Goal: Task Accomplishment & Management: Manage account settings

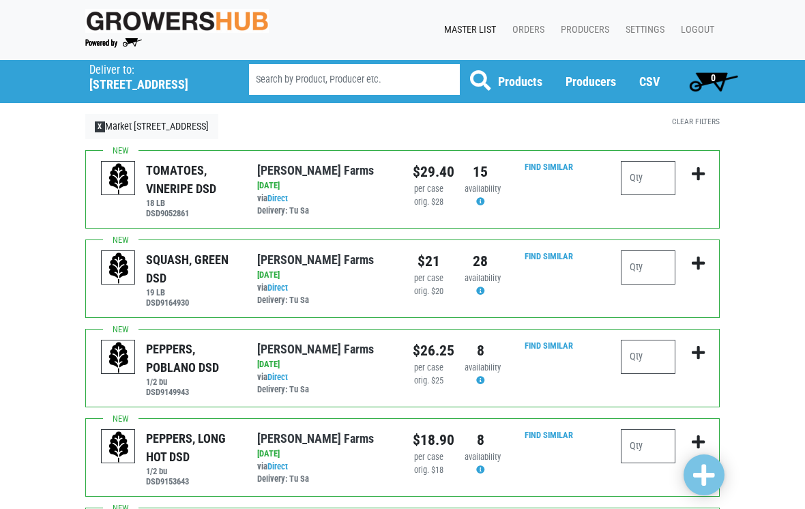
click at [152, 82] on h5 "442 Balltown Road" at bounding box center [151, 84] width 125 height 15
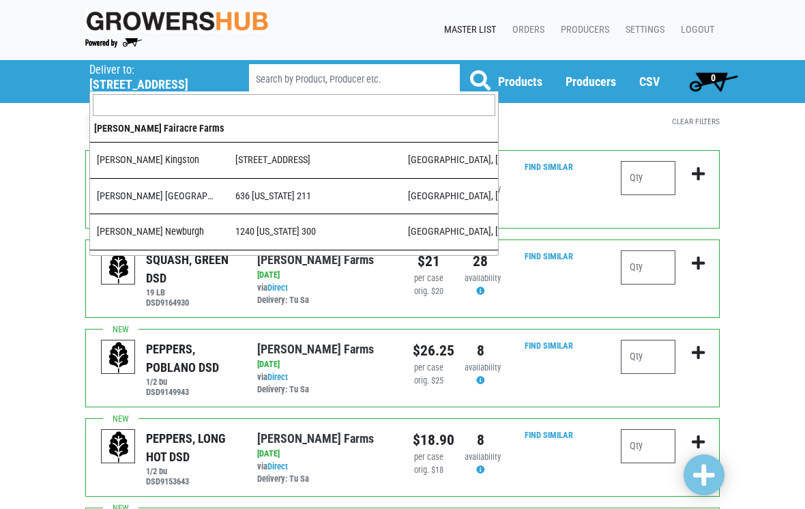
scroll to position [447, 0]
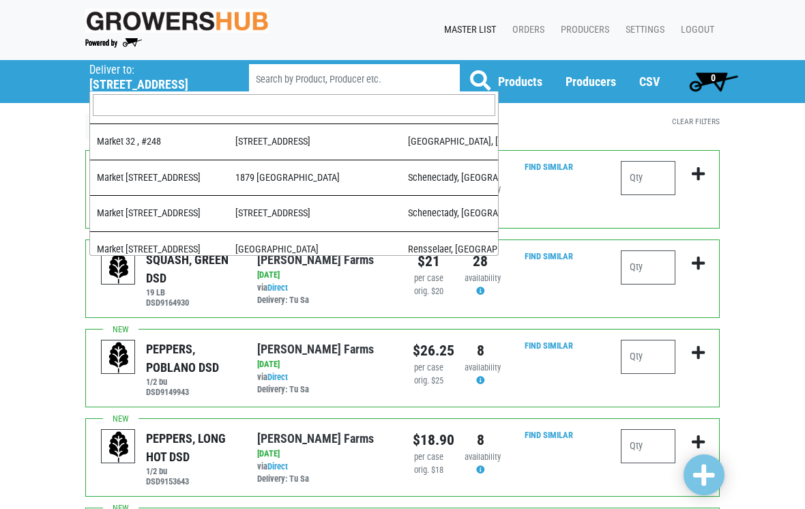
select select "276ffe78-500f-4a7a-a594-15c6a6ec89cb"
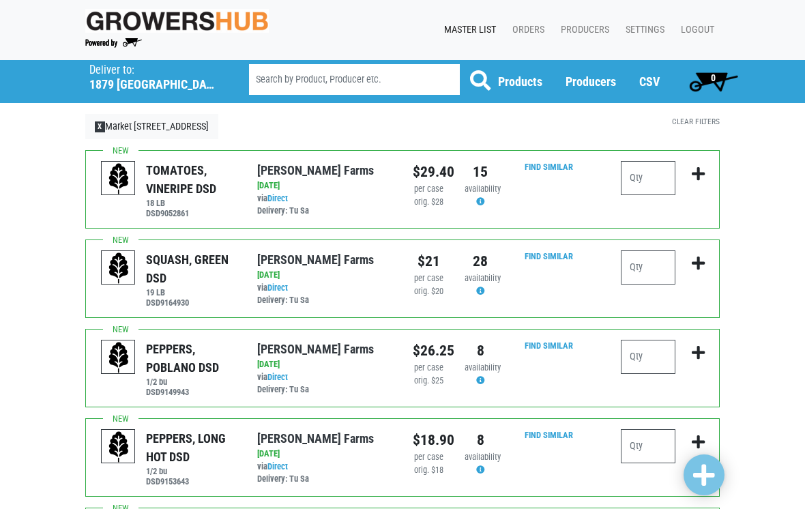
click at [571, 288] on div "Find Similar" at bounding box center [544, 278] width 57 height 57
click at [648, 168] on input "number" at bounding box center [647, 178] width 55 height 34
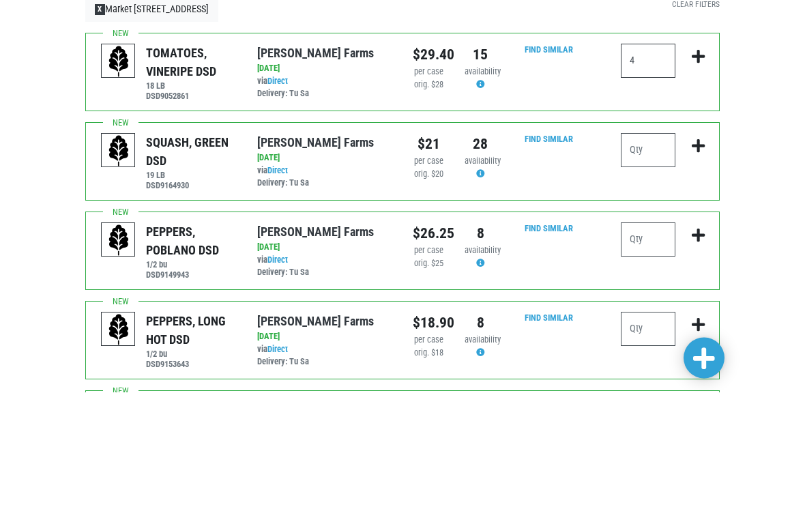
type input "4"
click at [640, 250] on input "number" at bounding box center [647, 267] width 55 height 34
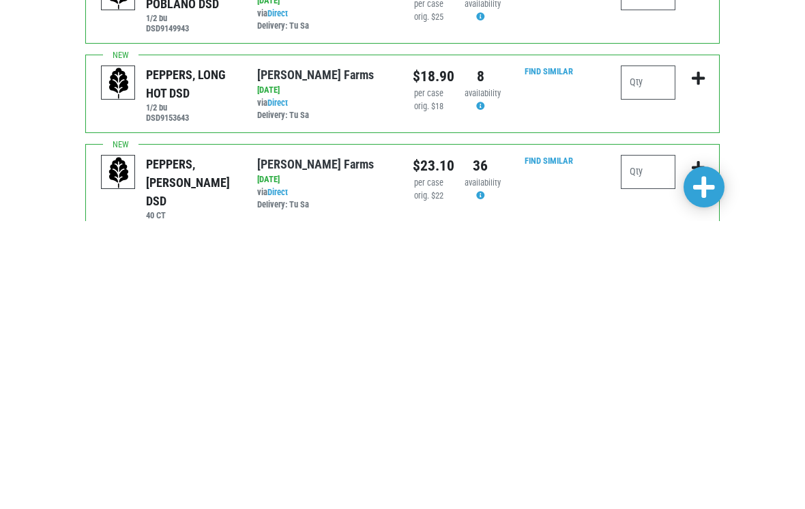
scroll to position [76, 0]
type input "6"
click at [655, 442] on input "number" at bounding box center [647, 459] width 55 height 34
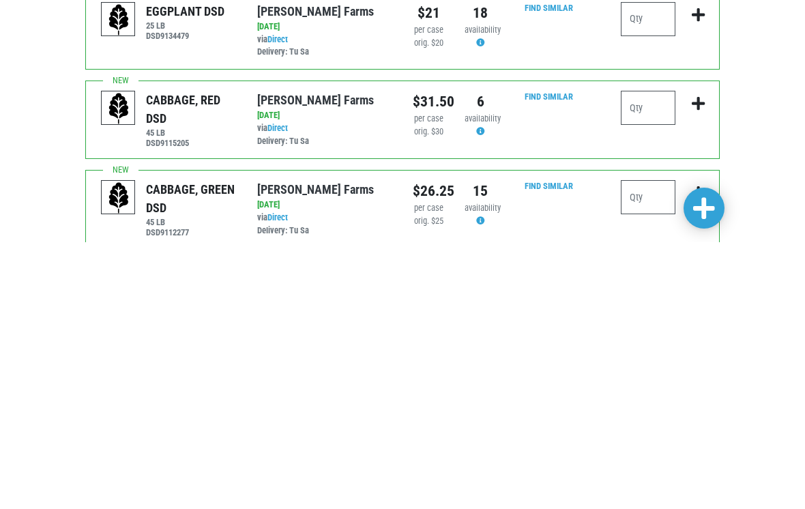
scroll to position [466, 0]
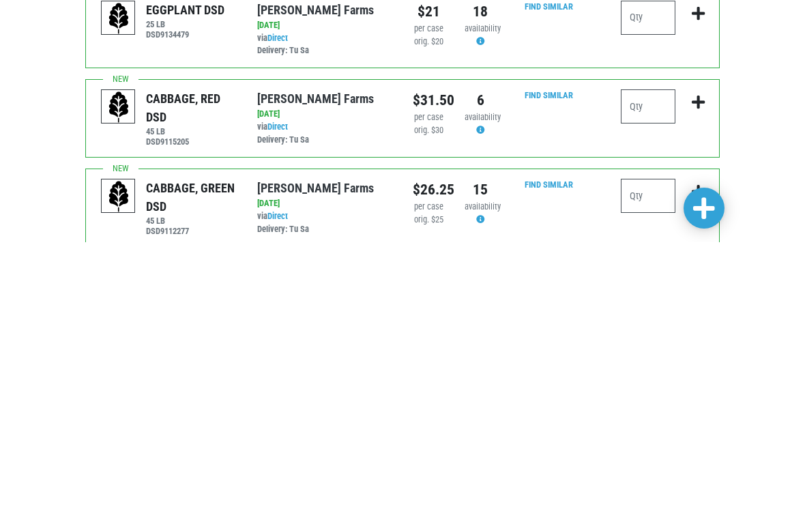
type input "6"
click at [637, 445] on input "number" at bounding box center [647, 462] width 55 height 34
type input "5"
click at [642, 356] on input "number" at bounding box center [647, 373] width 55 height 34
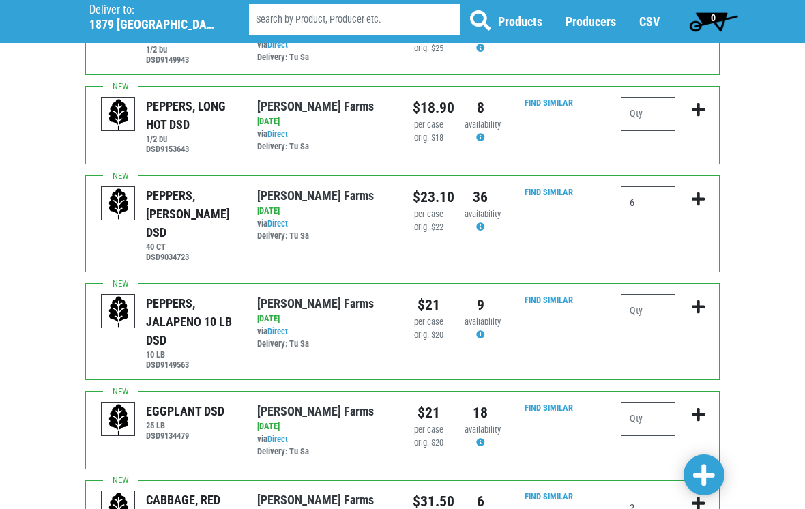
scroll to position [331, 0]
type input "2"
click at [653, 104] on input "number" at bounding box center [647, 114] width 55 height 34
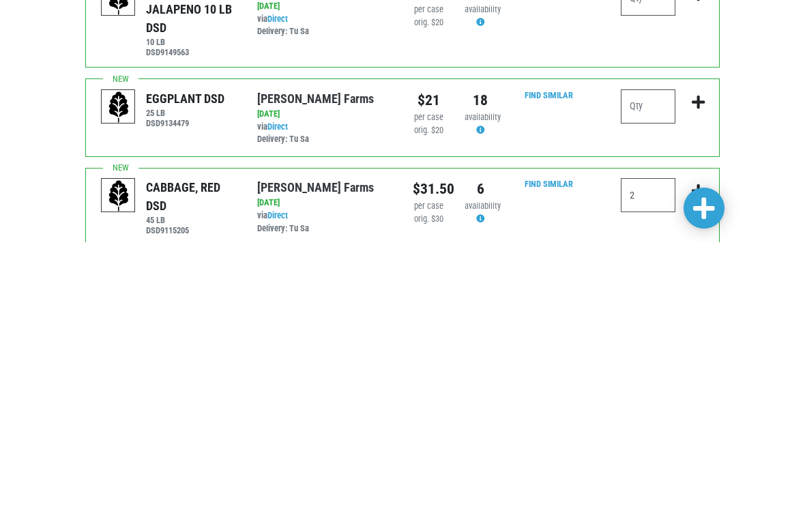
scroll to position [535, 0]
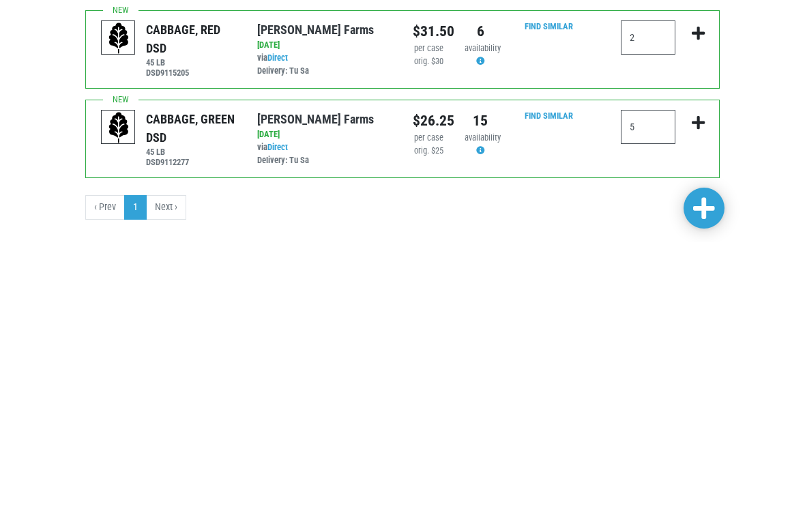
type input "1"
click at [684, 454] on link at bounding box center [703, 474] width 41 height 41
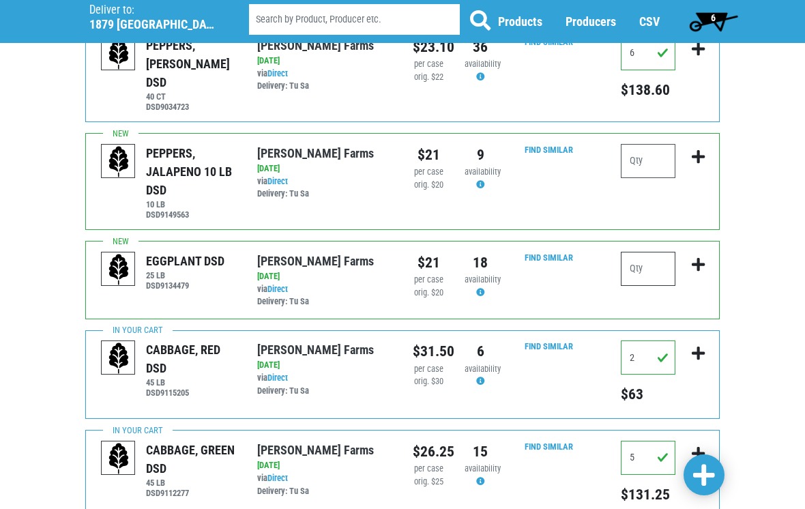
click at [628, 256] on input "number" at bounding box center [647, 269] width 55 height 34
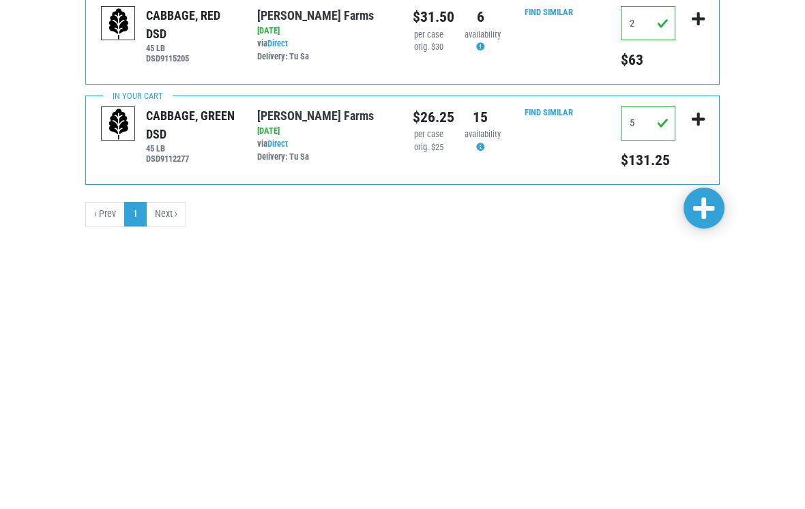
scroll to position [597, 0]
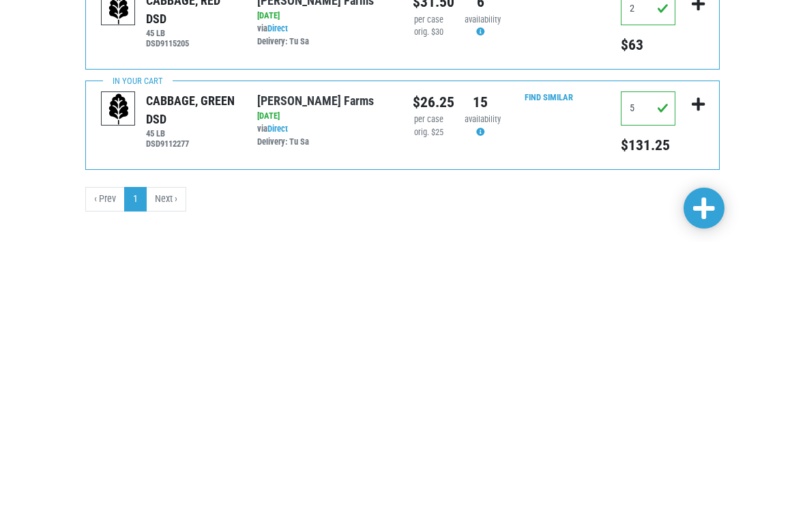
type input "2"
click at [687, 454] on link at bounding box center [703, 474] width 41 height 41
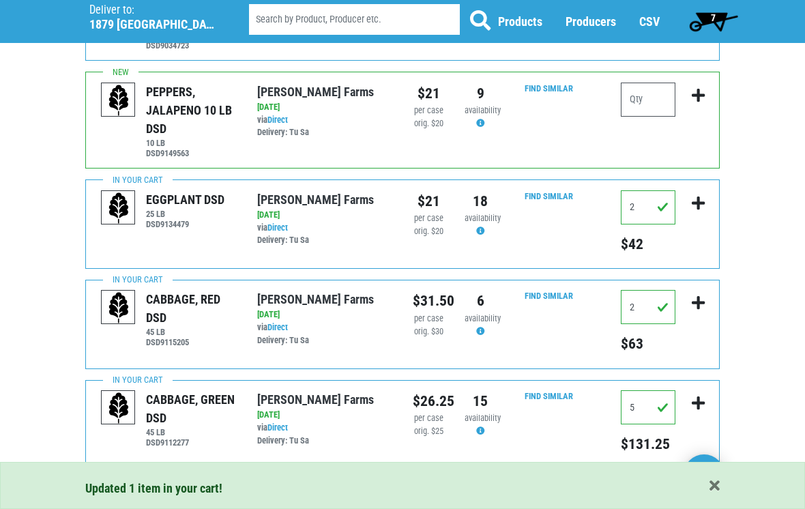
click at [704, 20] on span "7" at bounding box center [712, 20] width 61 height 27
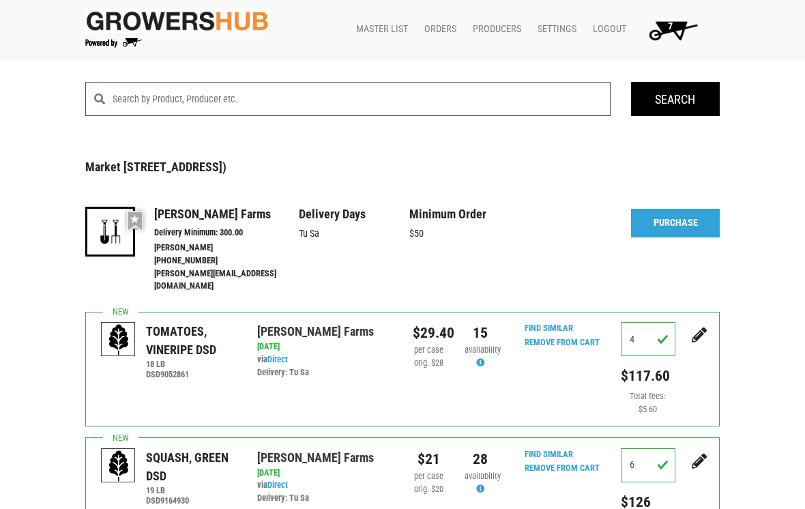
click at [674, 220] on link "Purchase" at bounding box center [675, 223] width 89 height 29
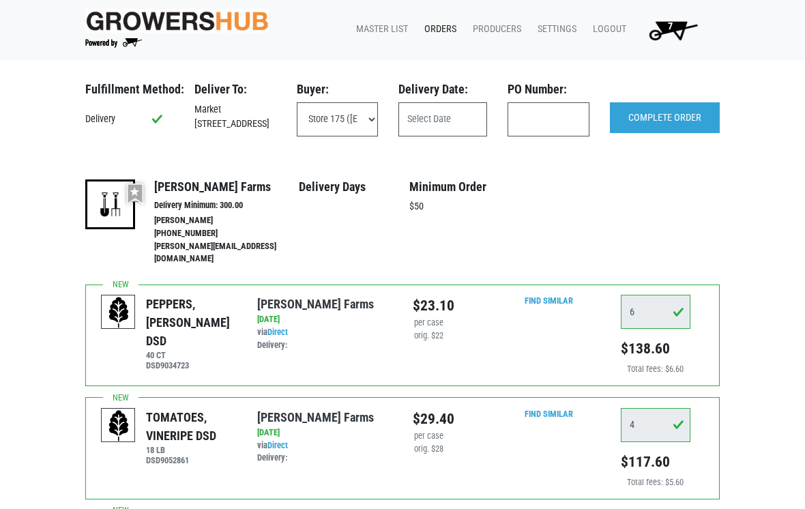
scroll to position [20, 0]
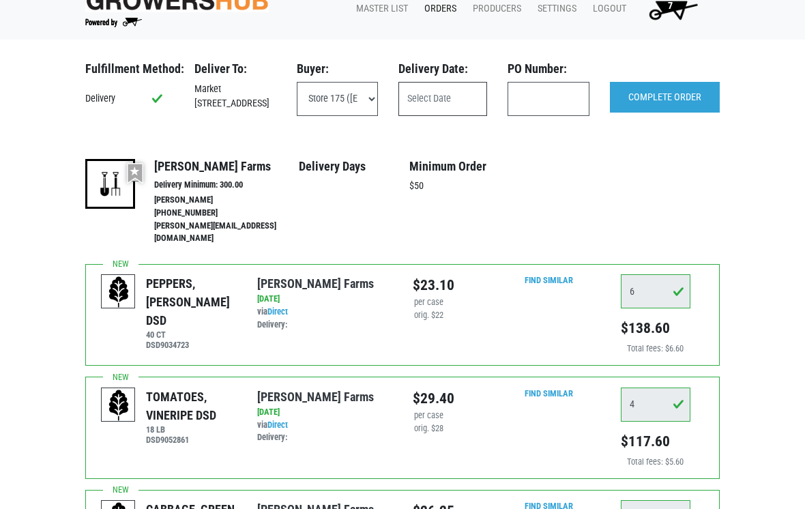
click at [457, 102] on input "text" at bounding box center [442, 99] width 89 height 34
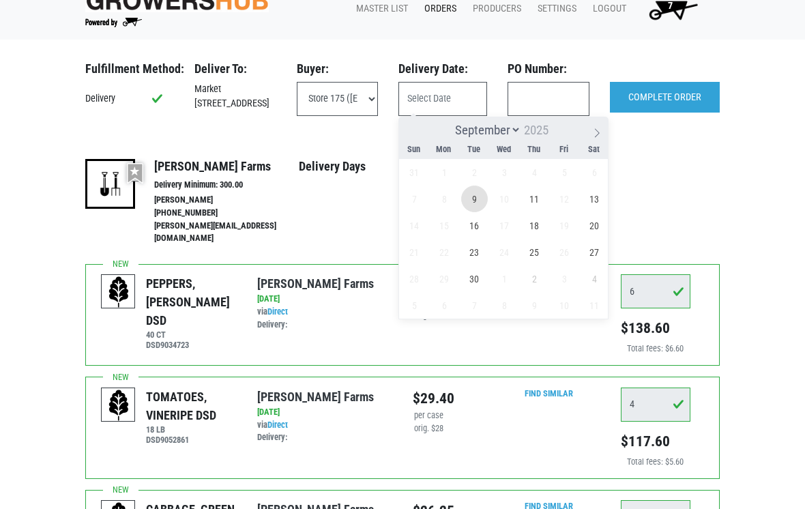
click at [479, 190] on span "9" at bounding box center [474, 198] width 27 height 27
type input "2025-09-09"
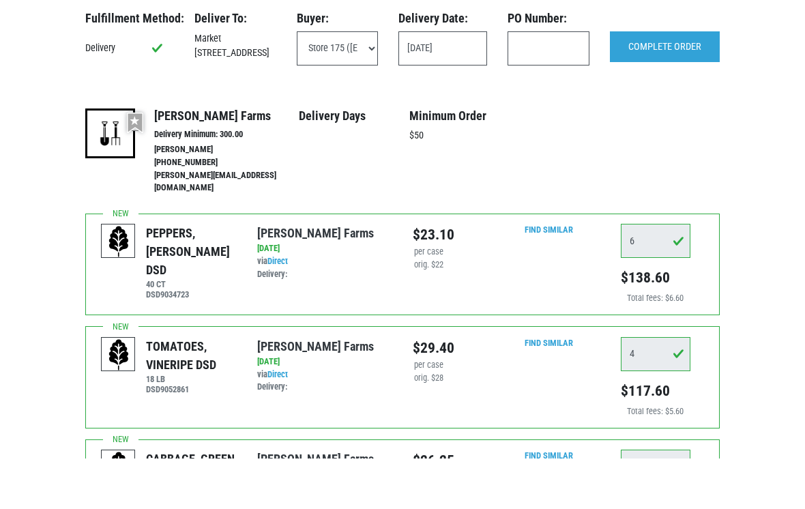
click at [674, 82] on input "COMPLETE ORDER" at bounding box center [665, 97] width 110 height 31
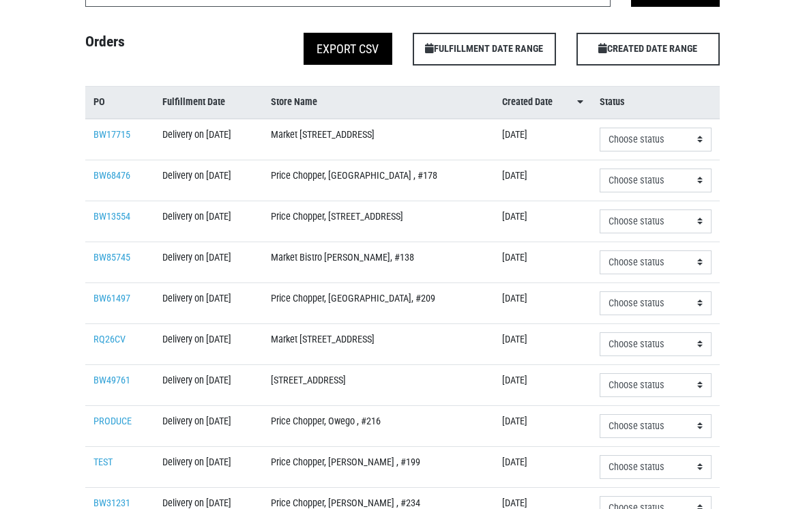
scroll to position [105, 0]
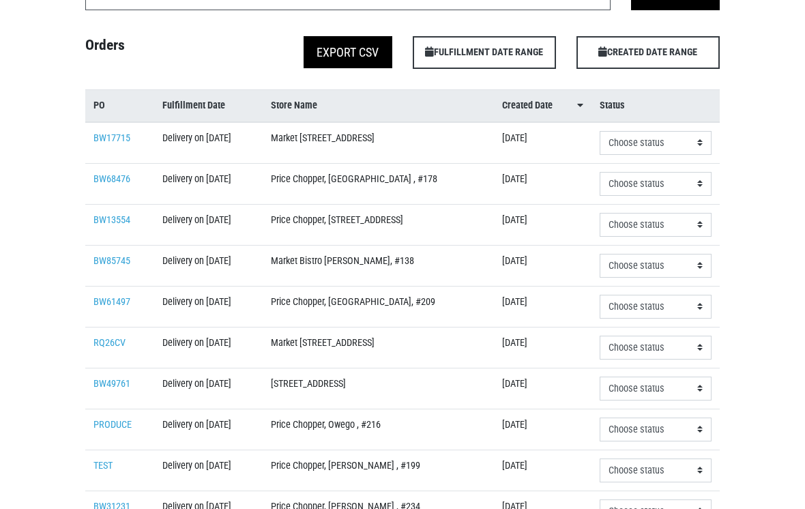
click at [120, 267] on link "BW85745" at bounding box center [111, 262] width 37 height 12
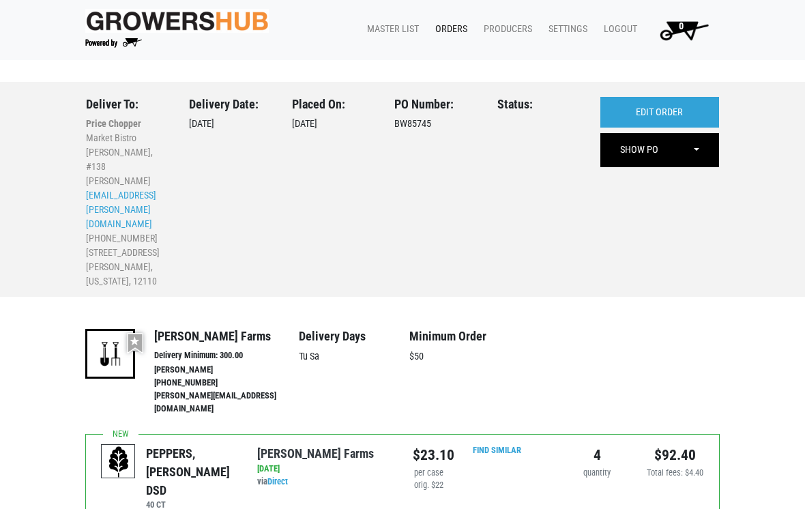
click at [460, 32] on link "Orders" at bounding box center [448, 29] width 48 height 26
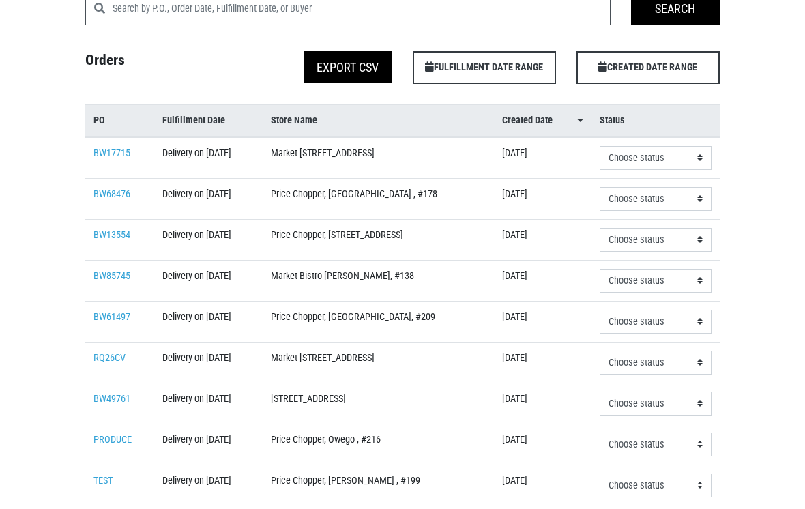
scroll to position [91, 0]
click at [119, 363] on link "RQ26CV" at bounding box center [109, 358] width 32 height 12
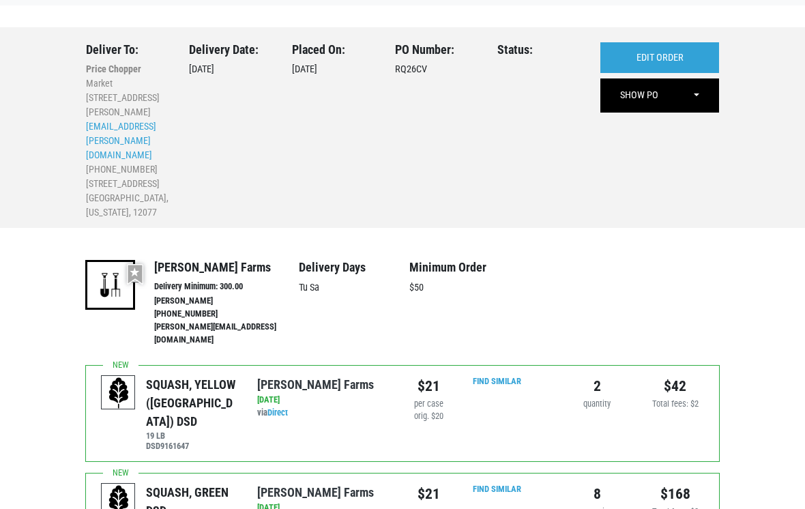
scroll to position [54, 0]
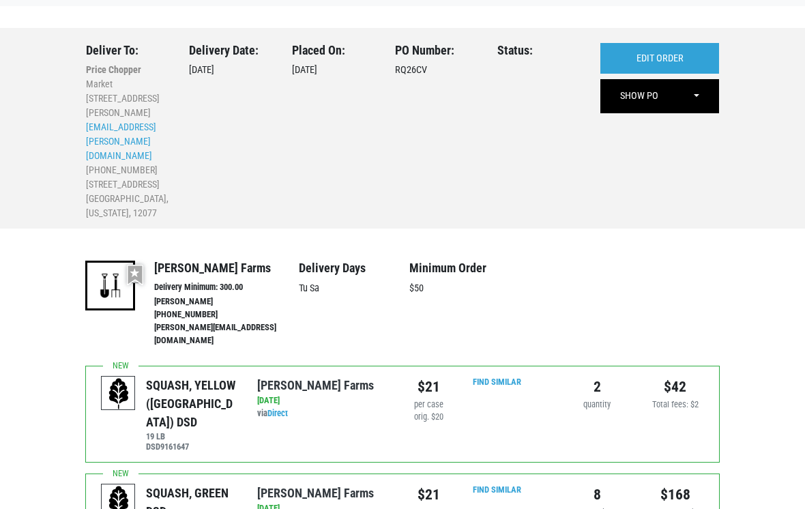
click at [672, 59] on link "EDIT ORDER" at bounding box center [659, 58] width 119 height 31
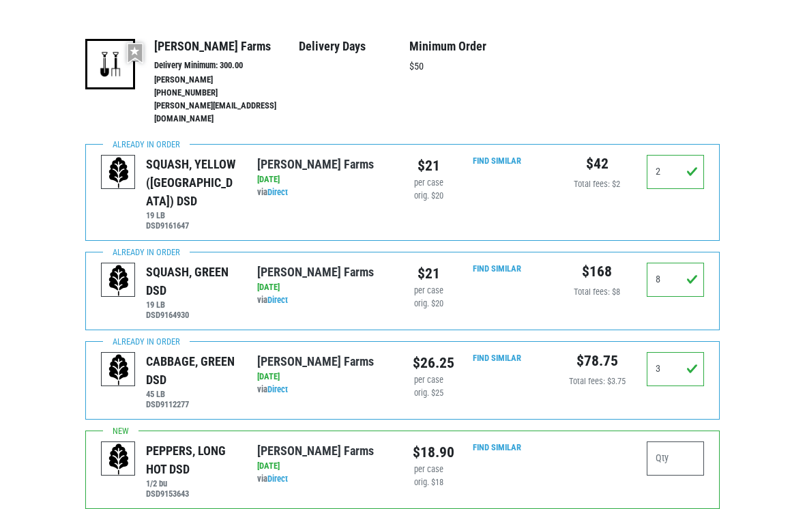
scroll to position [237, 0]
click at [675, 155] on input "2" at bounding box center [674, 172] width 57 height 34
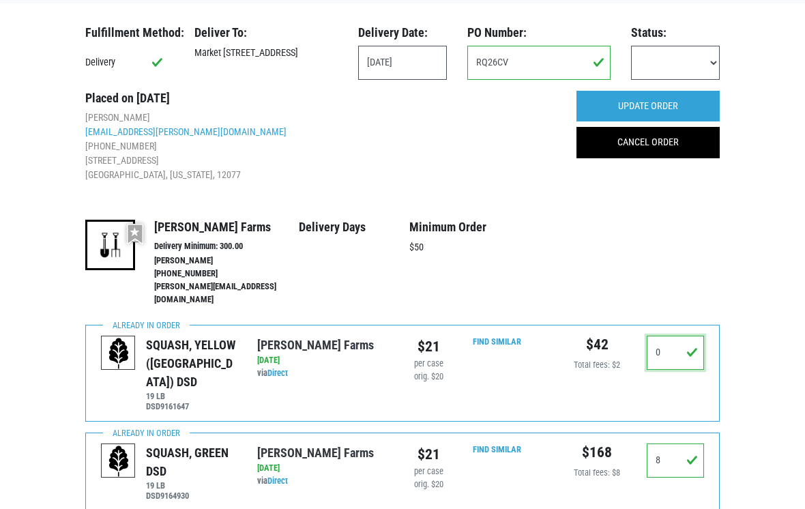
scroll to position [0, 0]
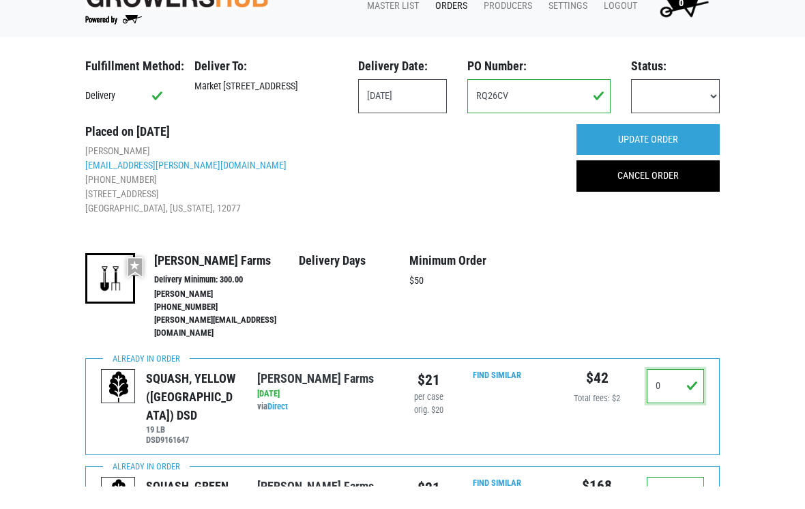
type input "0"
click at [680, 147] on input "UPDATE ORDER" at bounding box center [647, 162] width 143 height 31
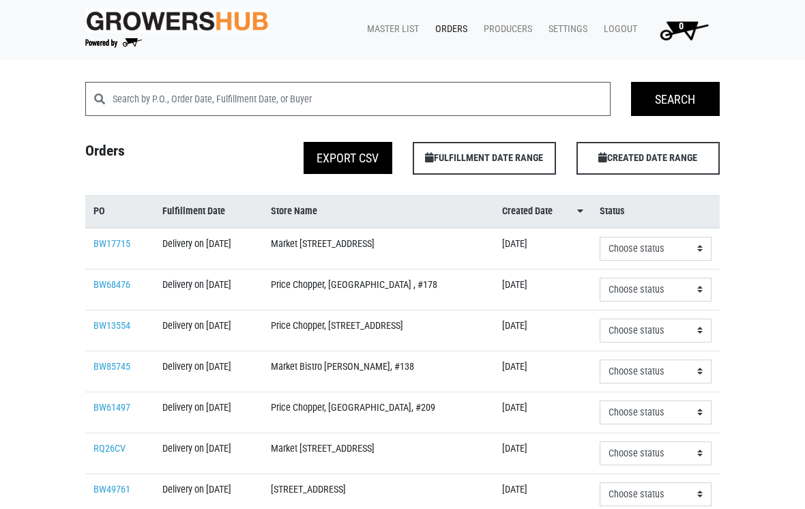
click at [391, 39] on link "Master List" at bounding box center [390, 29] width 68 height 26
click at [802, 406] on div "Search Search Orders Export CSV FULFILLMENT DATE RANGE Apply CREATED DATE RANGE…" at bounding box center [402, 510] width 805 height 856
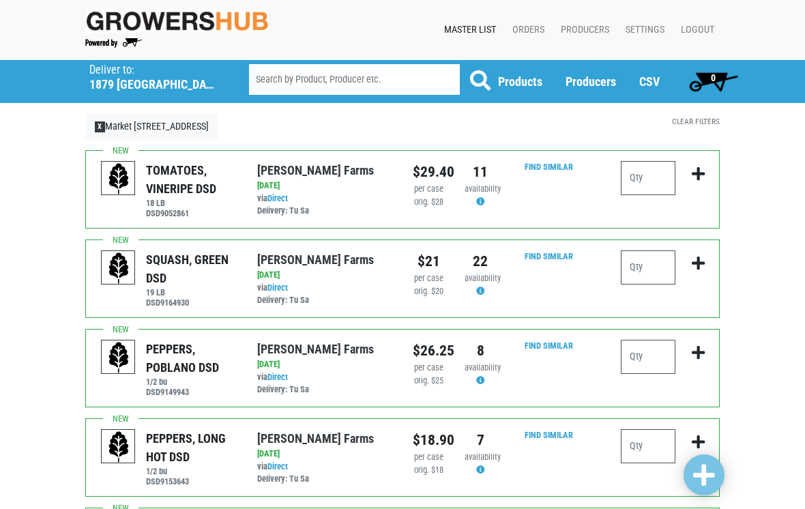
click at [169, 75] on p "Deliver to:" at bounding box center [151, 70] width 125 height 14
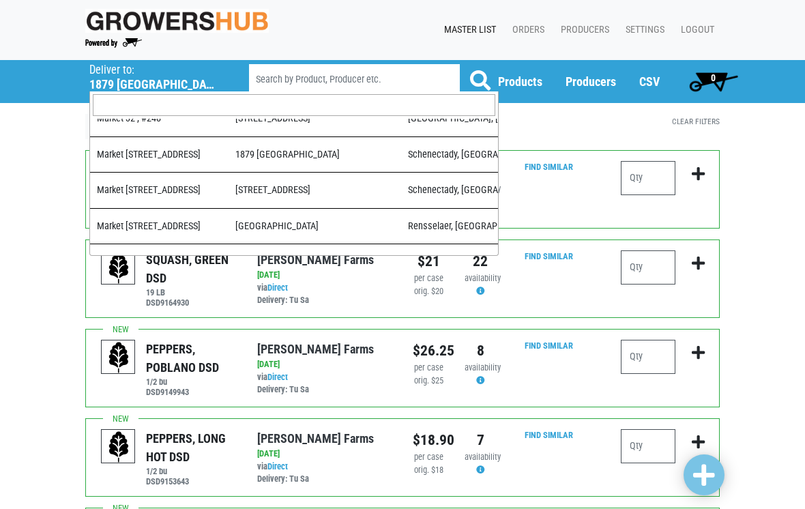
scroll to position [471, 0]
select select "17a41835-8d76-4b59-8879-aa64a3268339"
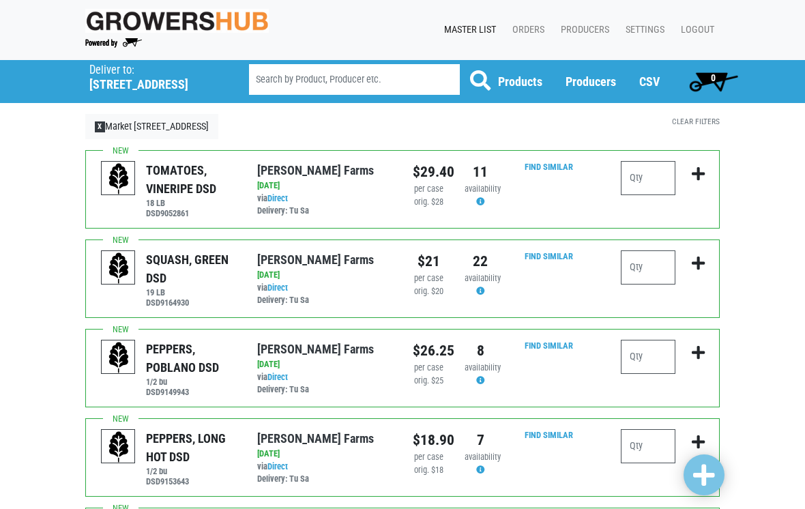
click at [128, 82] on h5 "[STREET_ADDRESS]" at bounding box center [151, 84] width 125 height 15
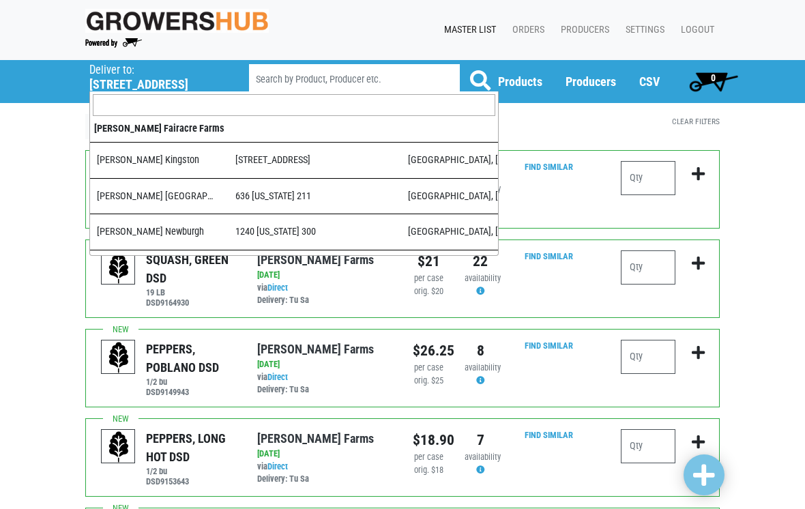
scroll to position [447, 0]
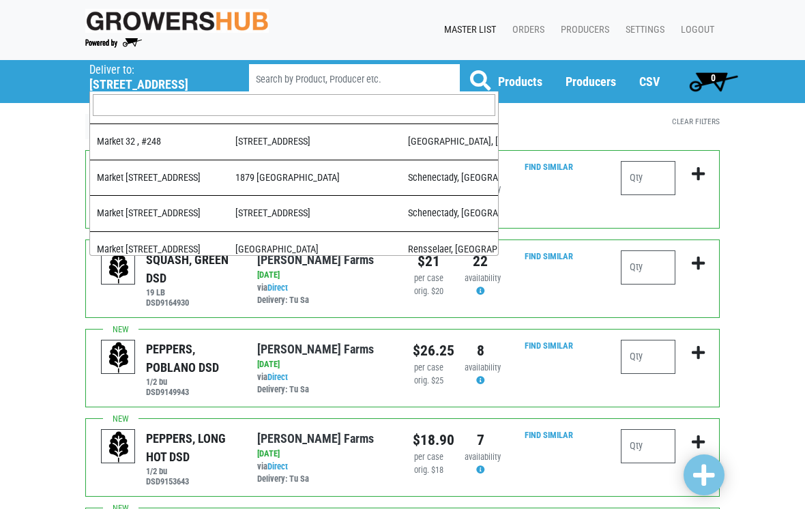
click at [282, 72] on input "search" at bounding box center [354, 79] width 211 height 31
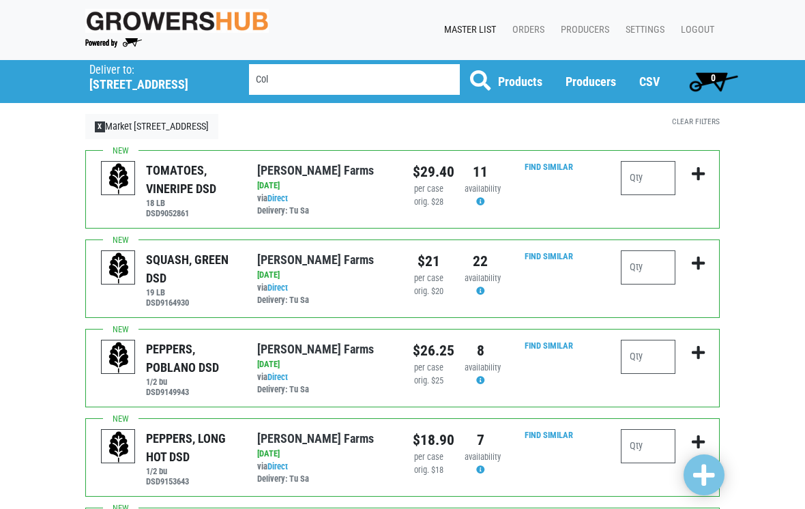
type input "Col"
click at [115, 79] on h5 "442 Balltown Road" at bounding box center [151, 84] width 125 height 15
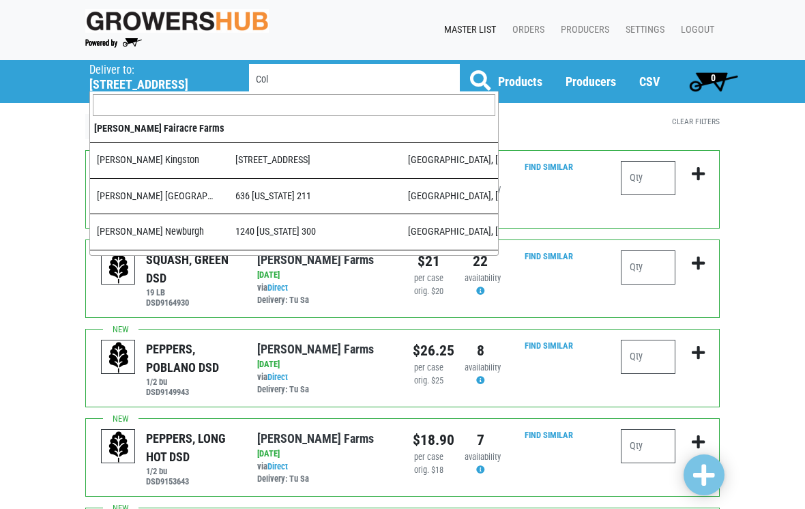
scroll to position [462, 0]
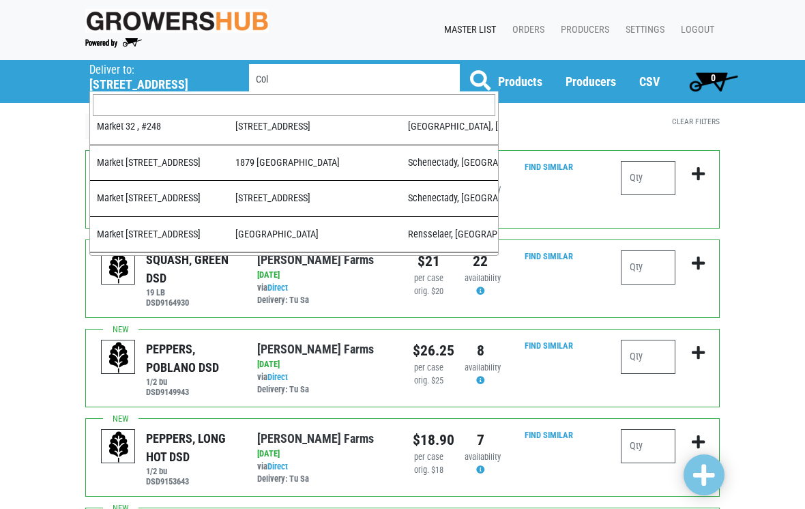
click at [149, 102] on input "search" at bounding box center [294, 105] width 402 height 22
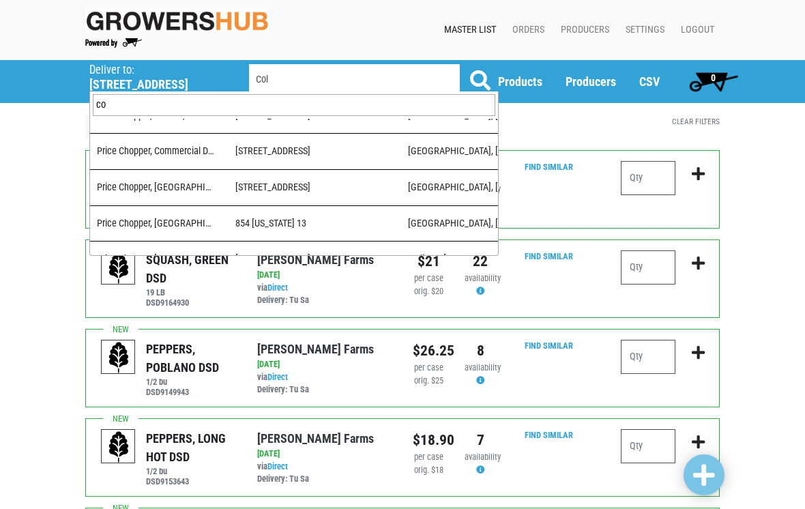
scroll to position [0, 0]
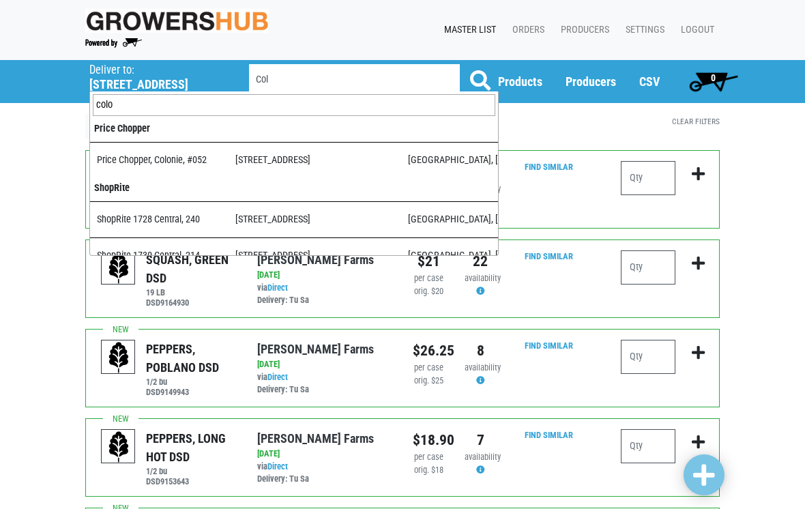
type input "colo"
click at [178, 138] on strong "Price Chopper" at bounding box center [294, 130] width 408 height 23
select select "dab31256-8524-43ca-b54d-ce8806636912"
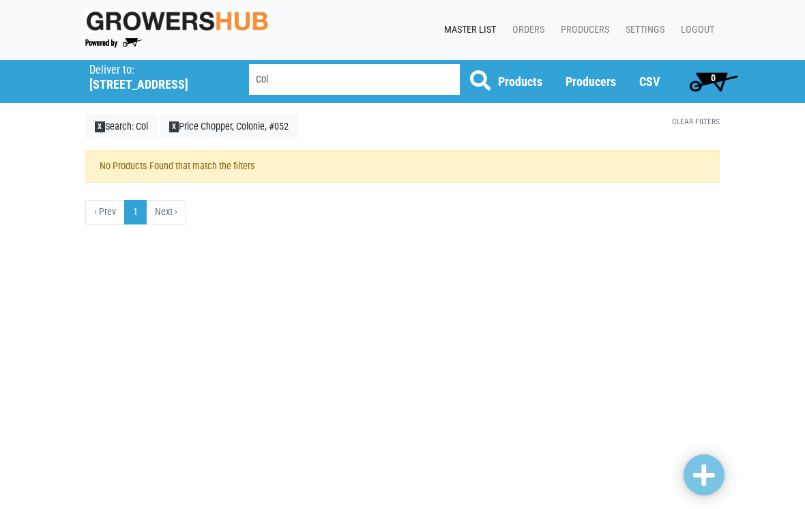
click at [106, 119] on link "X Search: Col" at bounding box center [121, 127] width 72 height 26
click at [526, 19] on link "Orders" at bounding box center [525, 30] width 48 height 26
click at [515, 29] on link "Orders" at bounding box center [525, 30] width 48 height 26
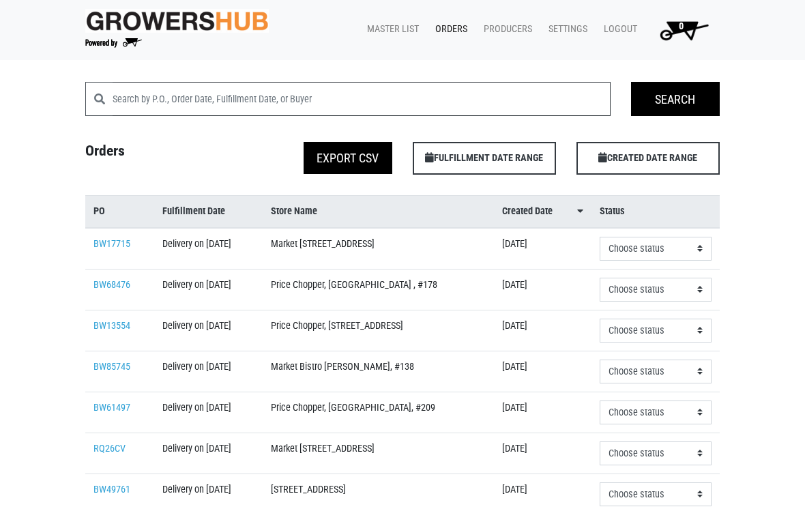
click at [143, 100] on input "search" at bounding box center [361, 99] width 498 height 34
type input "Colonie"
click input "Search" at bounding box center [0, 0] width 0 height 0
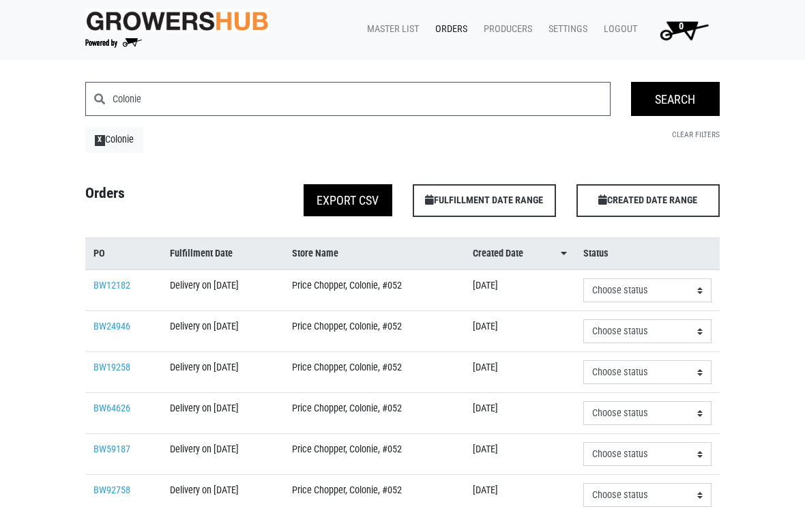
click at [127, 287] on td "BW12182" at bounding box center [123, 290] width 76 height 42
click at [127, 291] on link "BW12182" at bounding box center [111, 286] width 37 height 12
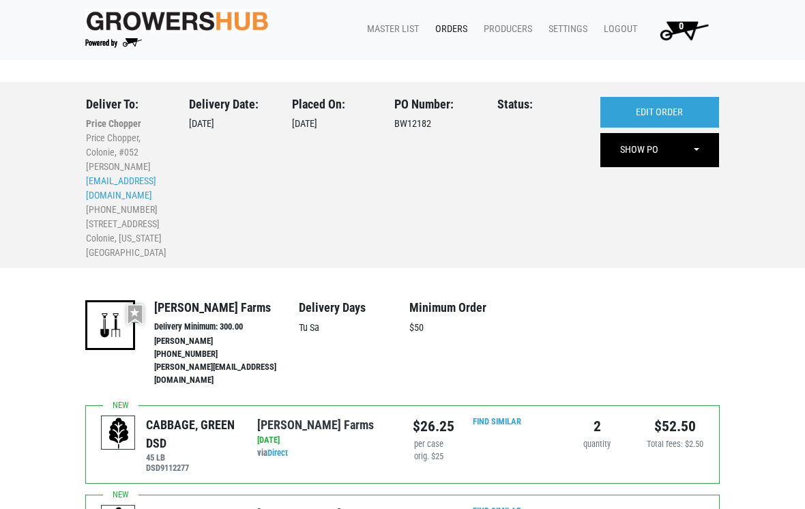
click at [675, 111] on link "EDIT ORDER" at bounding box center [659, 112] width 119 height 31
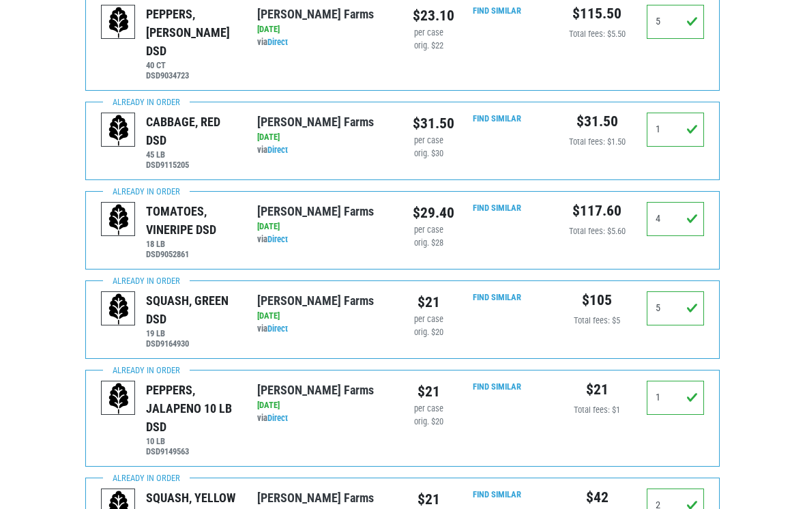
scroll to position [559, 0]
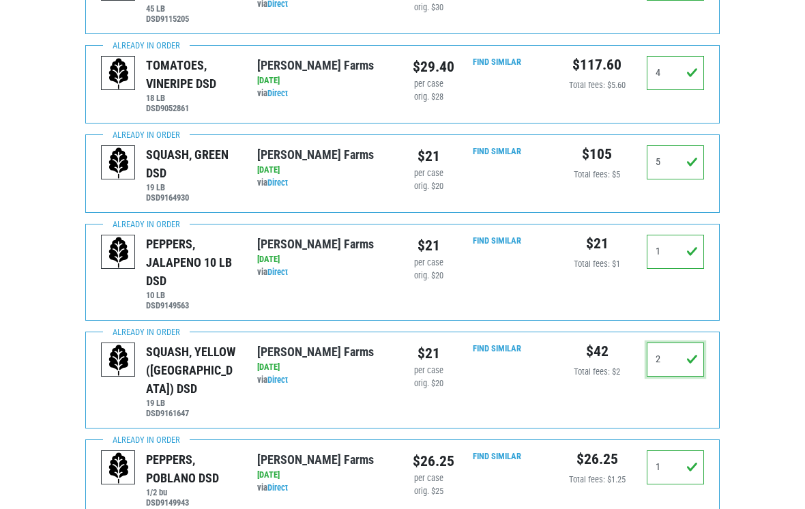
click at [672, 343] on input "2" at bounding box center [674, 360] width 57 height 34
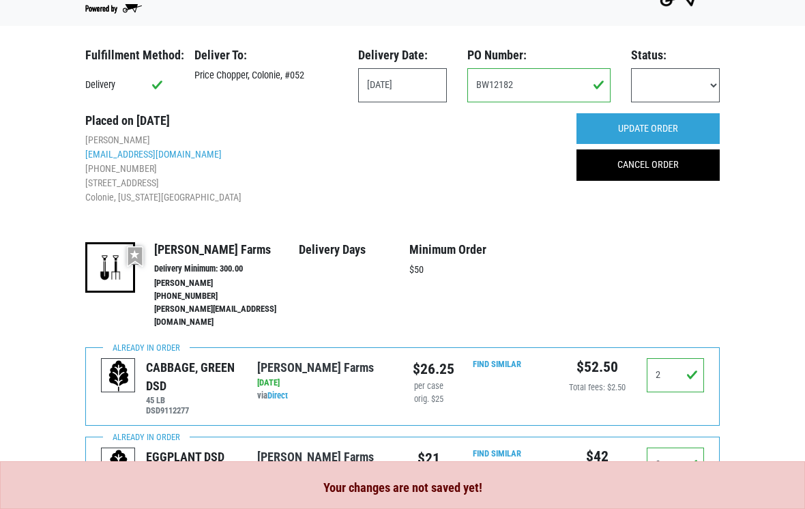
scroll to position [0, 0]
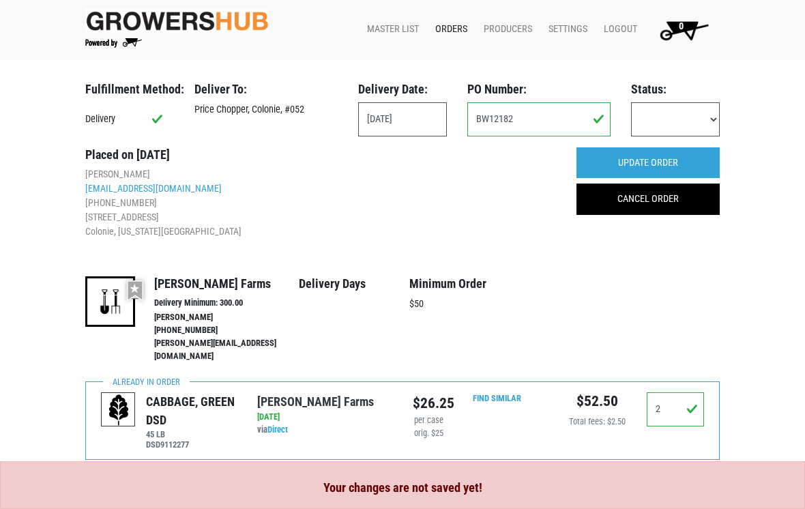
type input "0"
click at [670, 159] on input "UPDATE ORDER" at bounding box center [647, 162] width 143 height 31
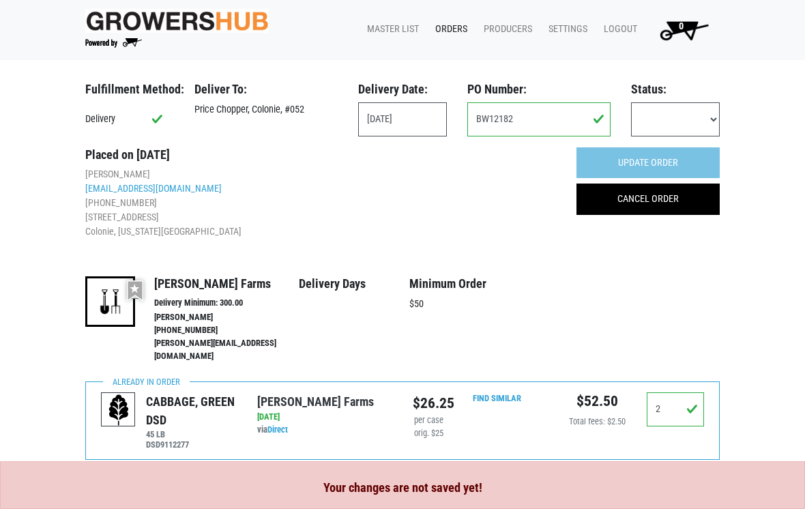
click at [694, 145] on div "Received Refused Invoiced Paid" at bounding box center [674, 124] width 109 height 45
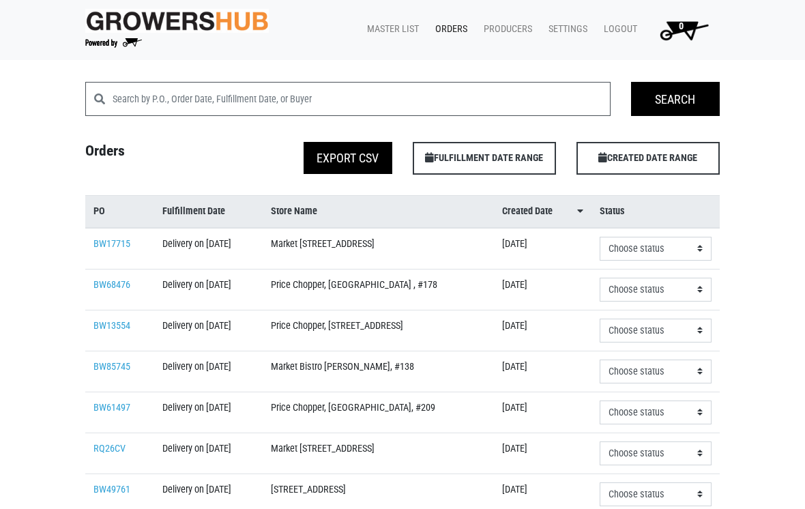
click at [460, 33] on link "Orders" at bounding box center [448, 29] width 48 height 26
click at [454, 22] on link "Orders" at bounding box center [448, 29] width 48 height 26
click at [459, 24] on link "Orders" at bounding box center [448, 29] width 48 height 26
click at [459, 35] on link "Orders" at bounding box center [448, 29] width 48 height 26
